Goal: Task Accomplishment & Management: Manage account settings

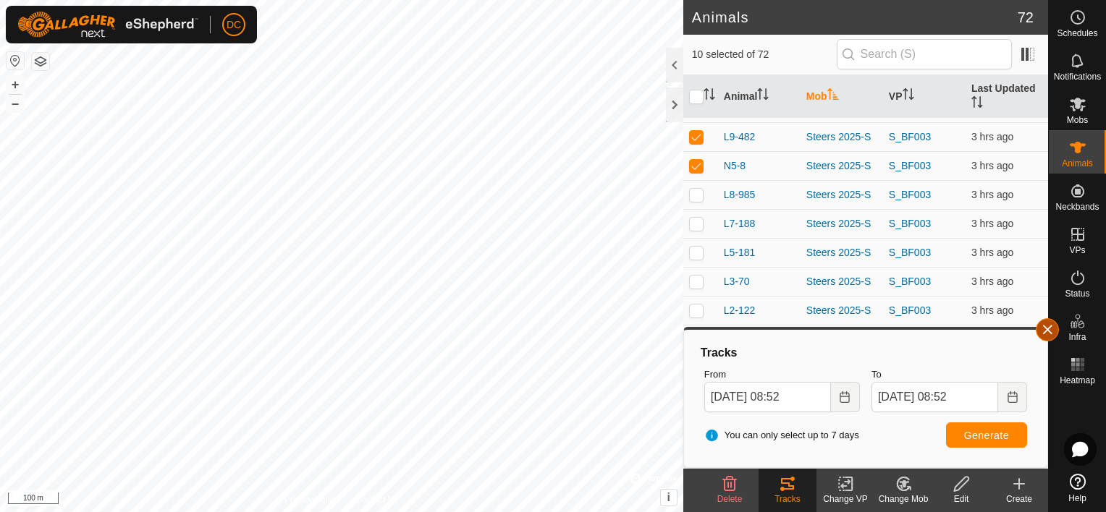
click at [1054, 336] on button "button" at bounding box center [1047, 329] width 23 height 23
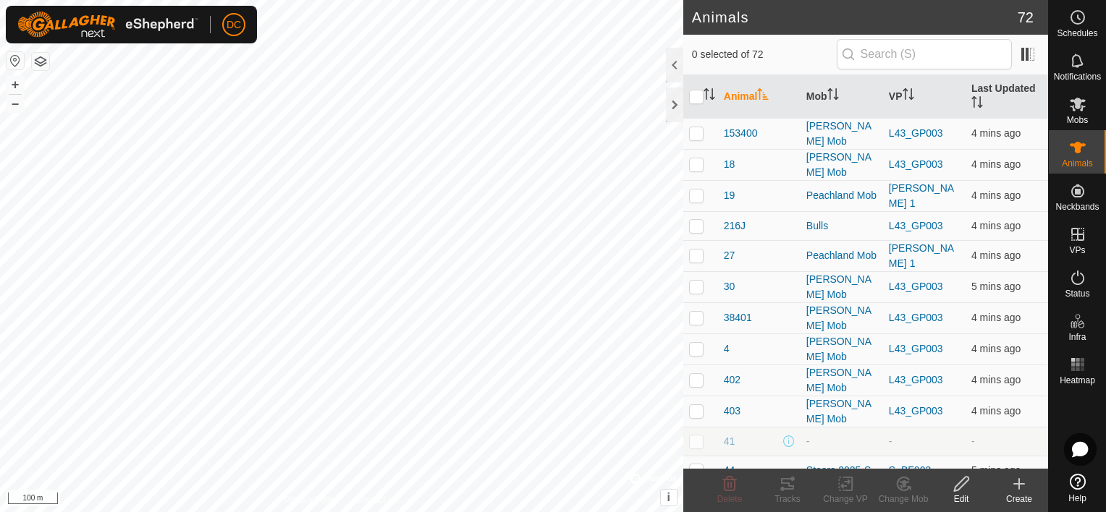
click at [530, 512] on html "DC Schedules Notifications Mobs Animals Neckbands VPs Status Infra Heatmap Help…" at bounding box center [553, 256] width 1106 height 512
click at [449, 512] on html "DC Schedules Notifications Mobs Animals Neckbands VPs Status Infra Heatmap Help…" at bounding box center [553, 256] width 1106 height 512
click at [829, 90] on icon "Activate to sort" at bounding box center [829, 94] width 1 height 12
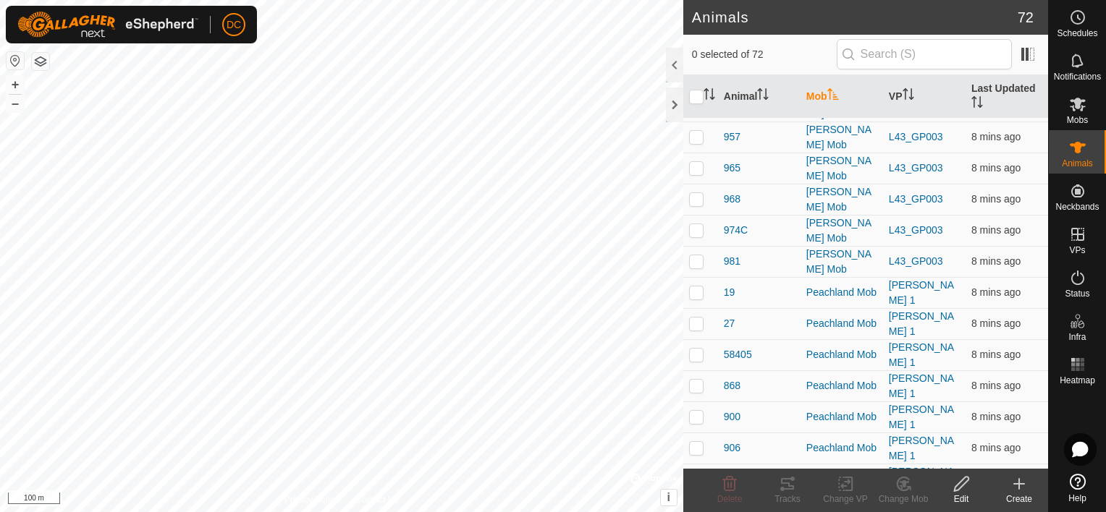
scroll to position [1013, 0]
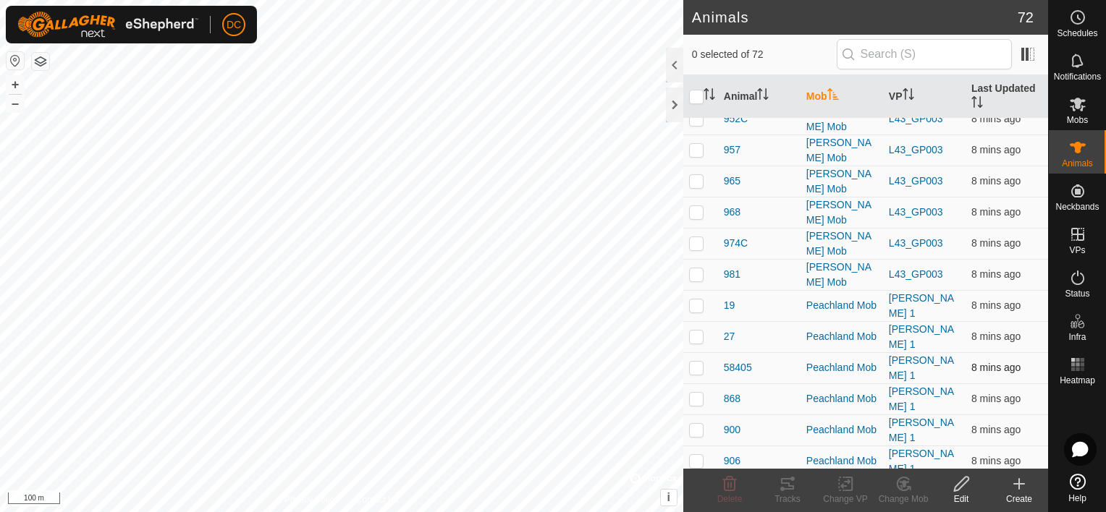
click at [698, 362] on p-checkbox at bounding box center [696, 368] width 14 height 12
click at [694, 362] on p-checkbox at bounding box center [696, 368] width 14 height 12
checkbox input "false"
click at [693, 393] on p-checkbox at bounding box center [696, 399] width 14 height 12
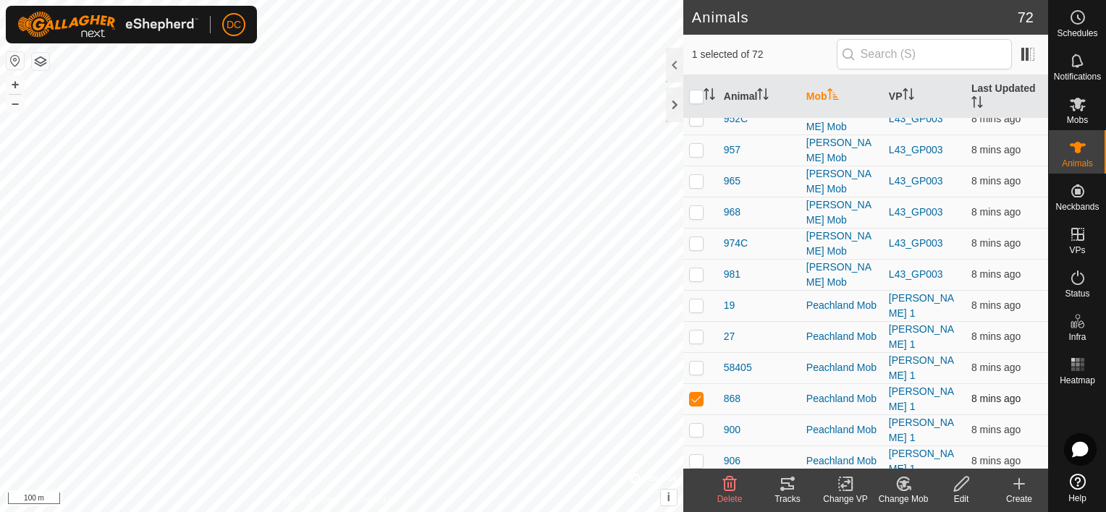
checkbox input "false"
click at [692, 424] on p-checkbox at bounding box center [696, 430] width 14 height 12
checkbox input "true"
click at [695, 455] on p-checkbox at bounding box center [696, 461] width 14 height 12
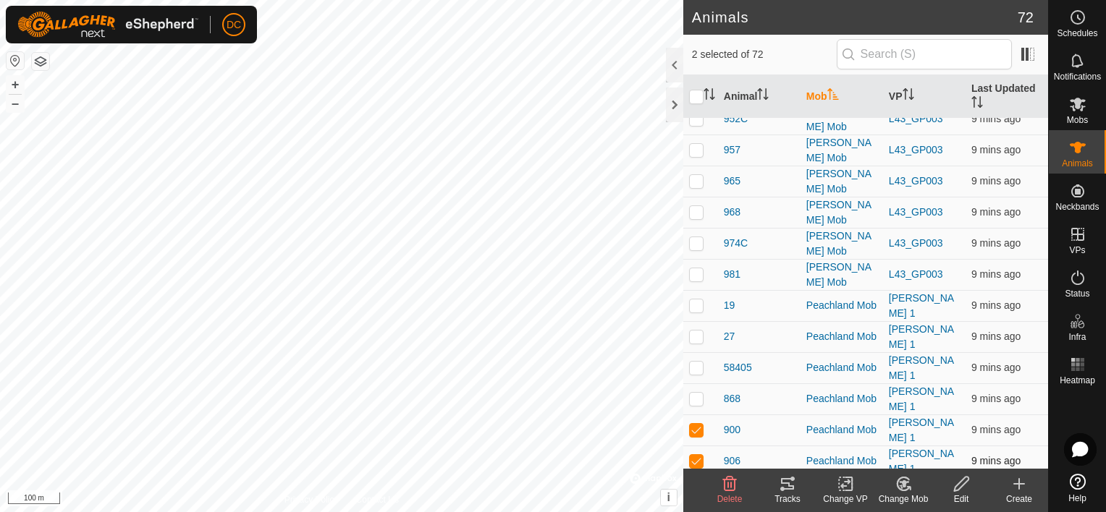
checkbox input "false"
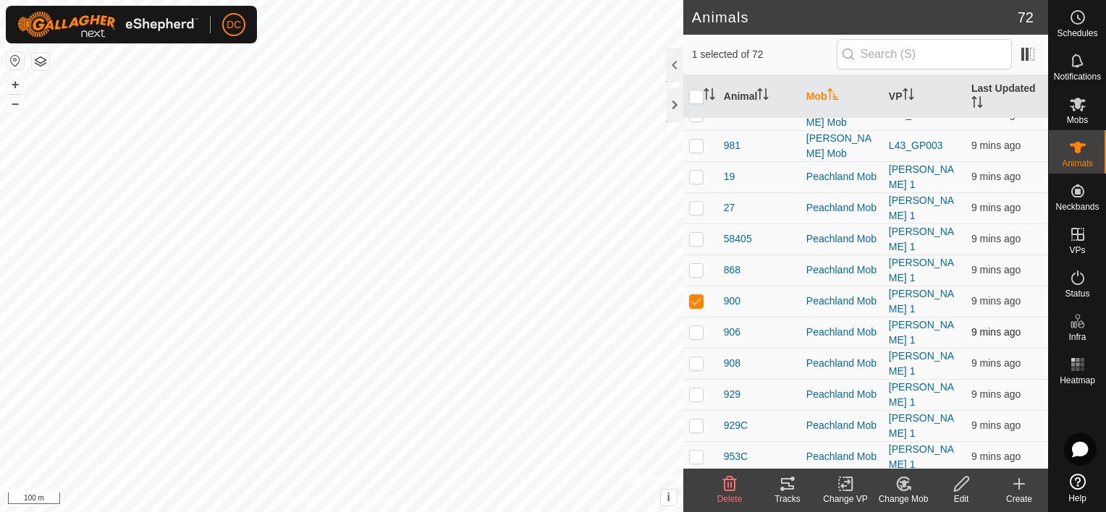
scroll to position [1158, 0]
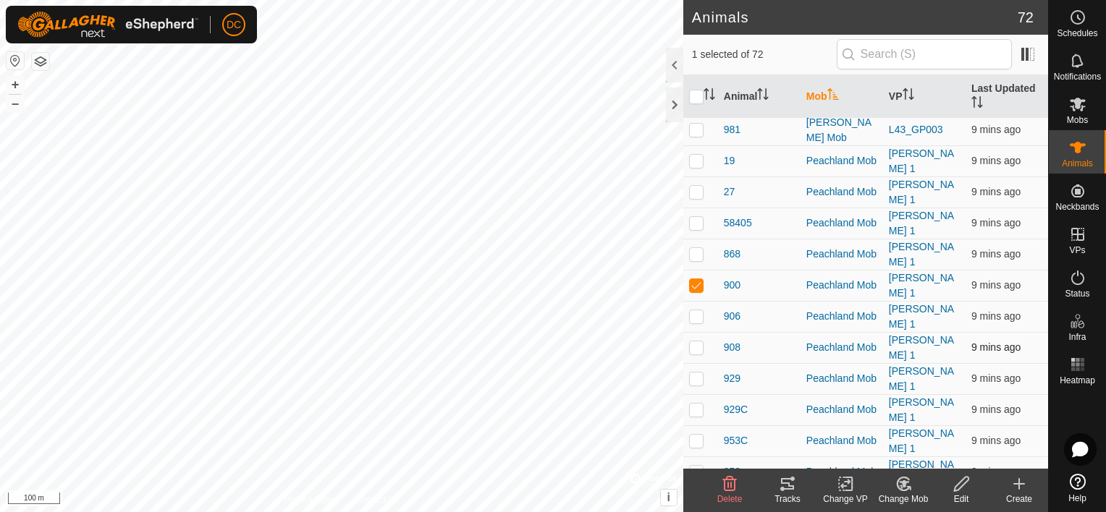
click at [693, 342] on p-checkbox at bounding box center [696, 348] width 14 height 12
checkbox input "true"
click at [692, 373] on p-checkbox at bounding box center [696, 379] width 14 height 12
checkbox input "false"
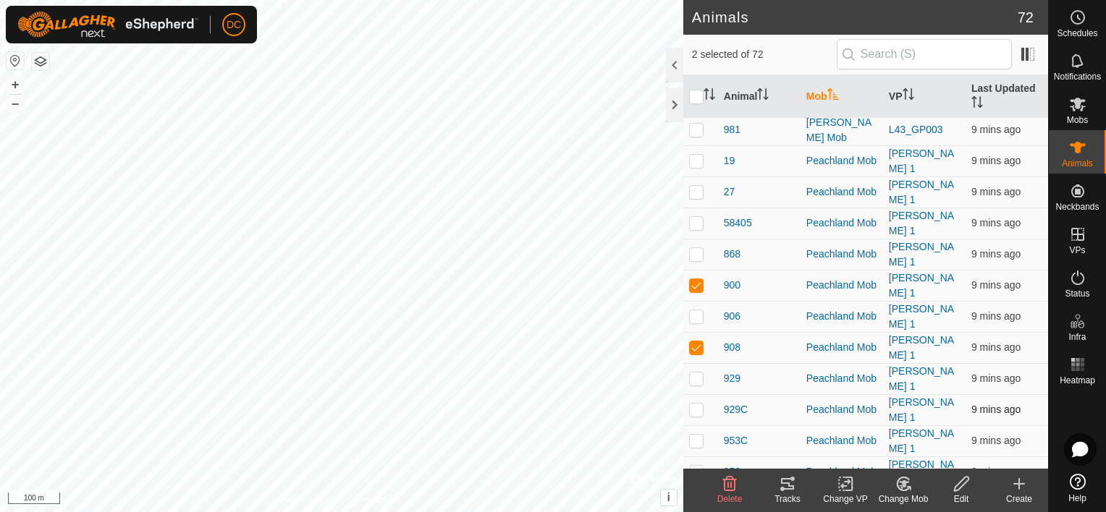
click at [689, 404] on p-checkbox at bounding box center [696, 410] width 14 height 12
checkbox input "false"
click at [692, 435] on p-checkbox at bounding box center [696, 441] width 14 height 12
checkbox input "true"
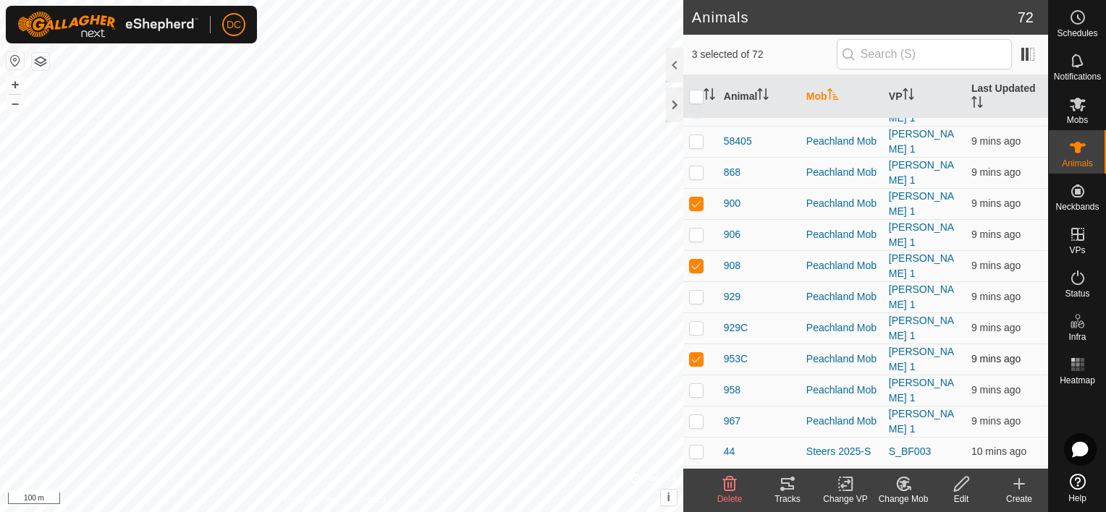
scroll to position [1303, 0]
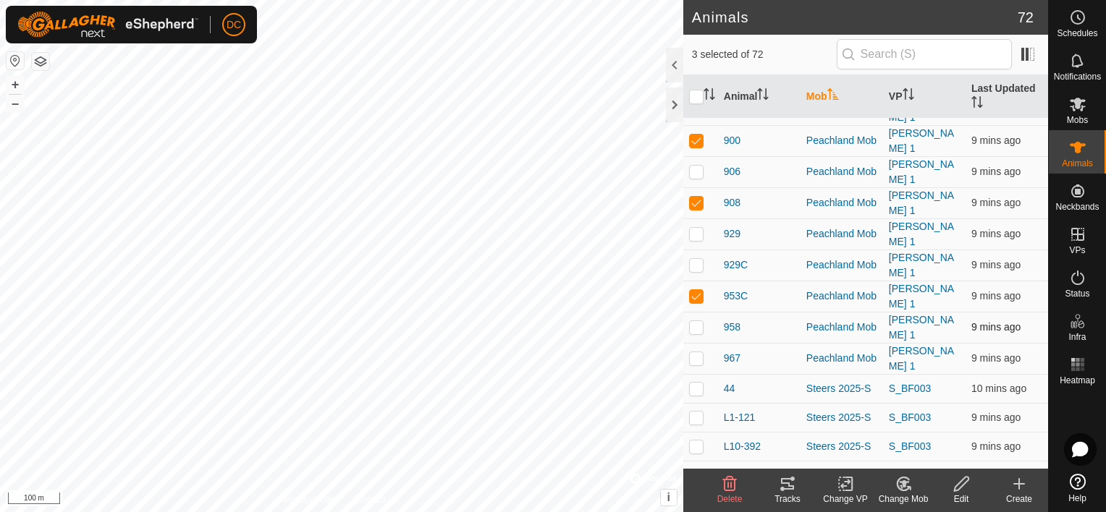
click at [693, 321] on p-checkbox at bounding box center [696, 327] width 14 height 12
checkbox input "false"
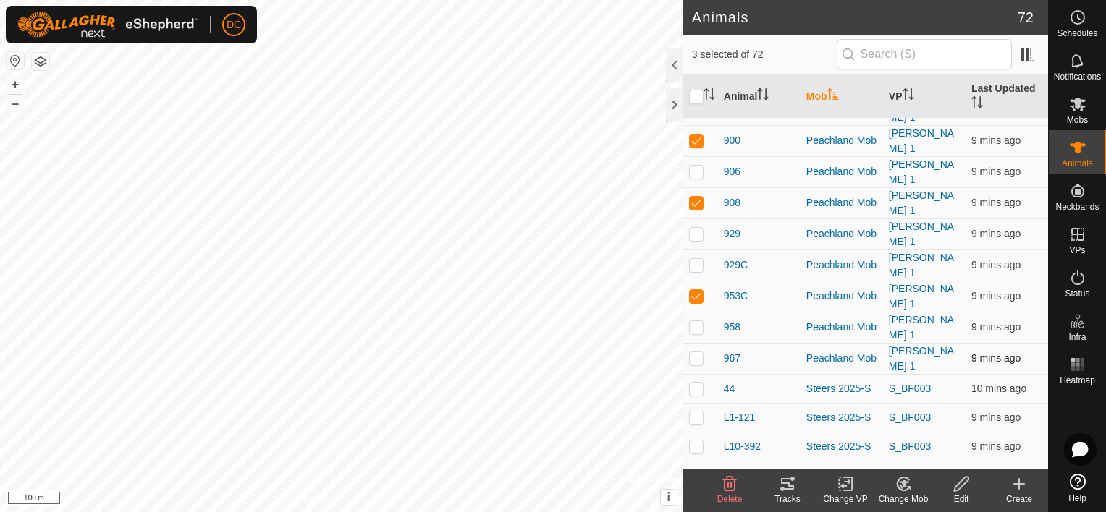
click at [698, 352] on p-checkbox at bounding box center [696, 358] width 14 height 12
checkbox input "true"
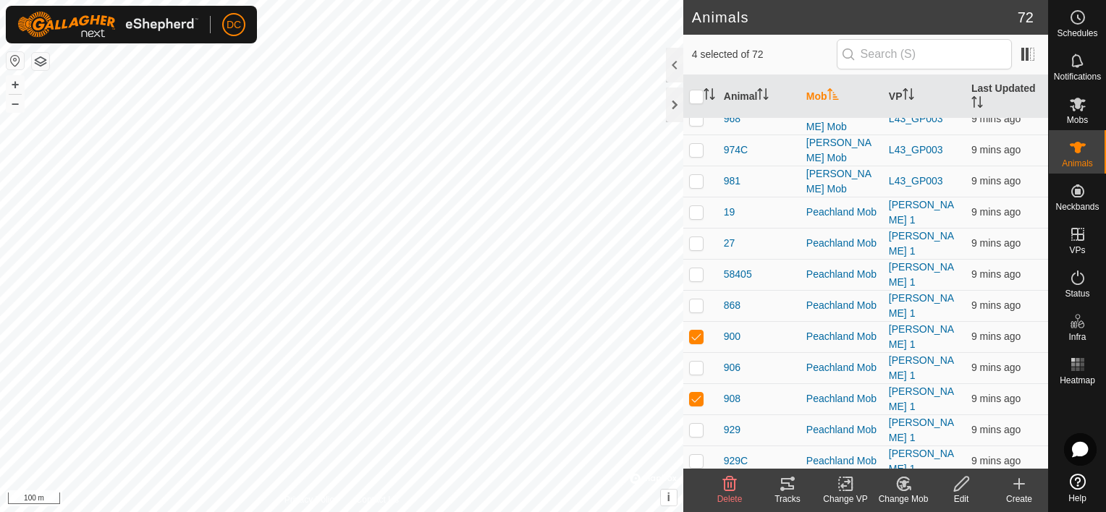
scroll to position [1086, 0]
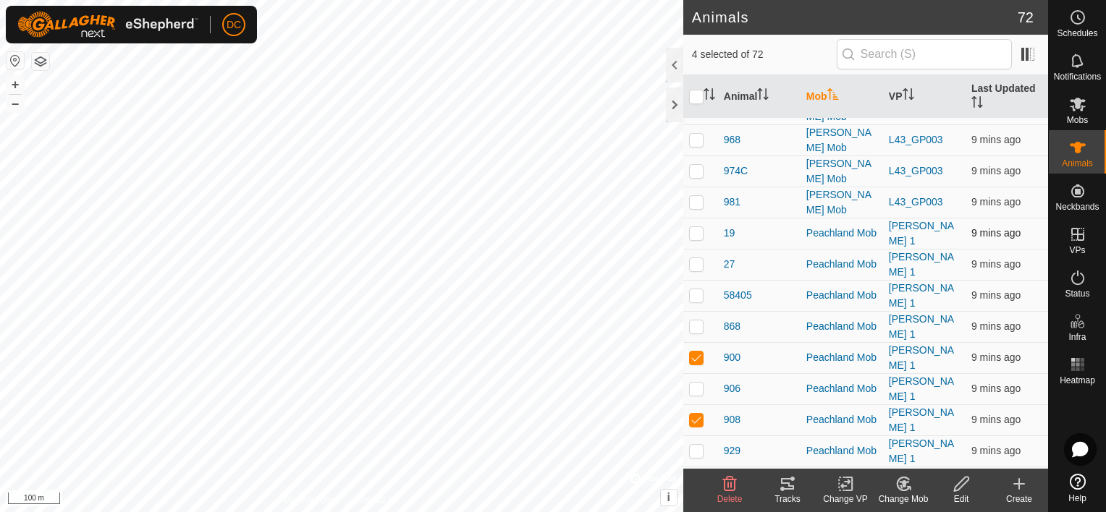
click at [698, 227] on p-checkbox at bounding box center [696, 233] width 14 height 12
checkbox input "true"
click at [786, 486] on icon at bounding box center [787, 483] width 17 height 17
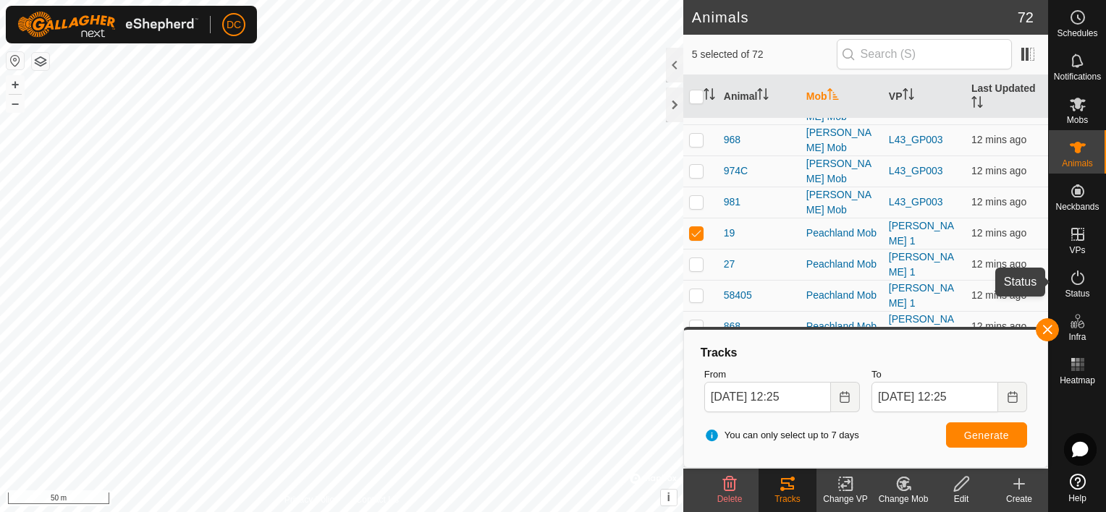
click at [1080, 272] on icon at bounding box center [1077, 277] width 17 height 17
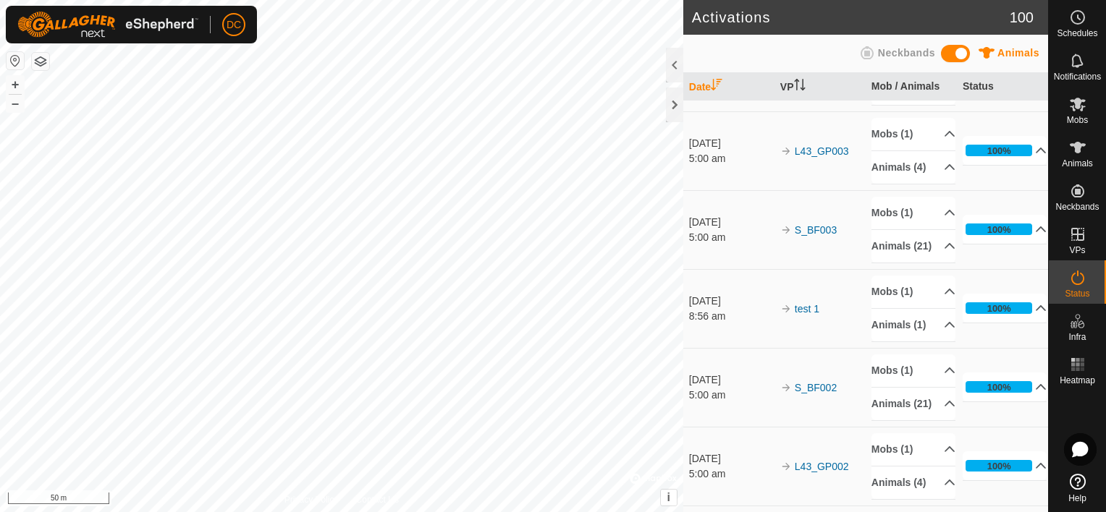
scroll to position [217, 0]
